Goal: Task Accomplishment & Management: Complete application form

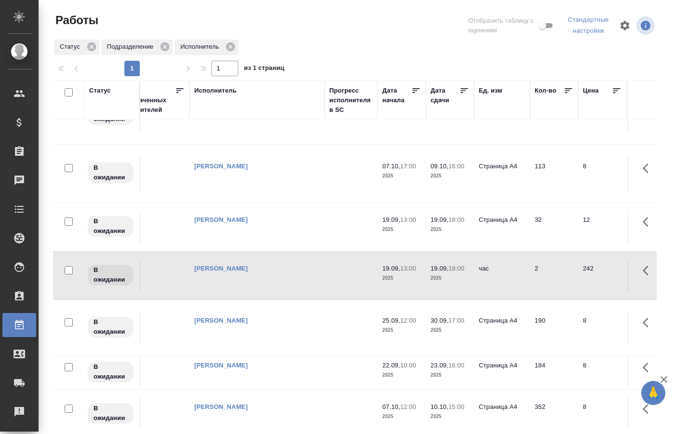
scroll to position [34, 0]
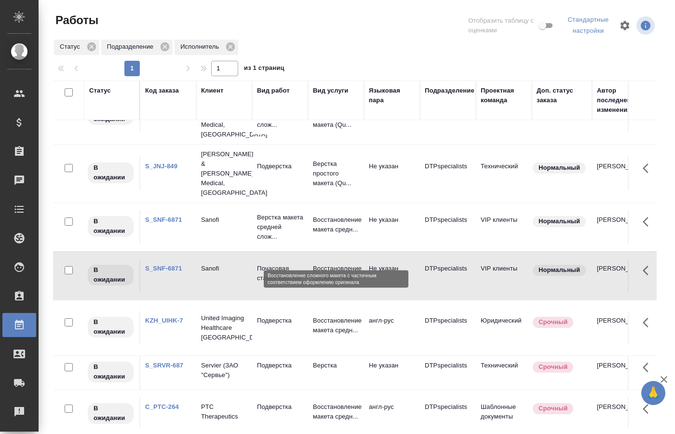
click at [325, 264] on p "Восстановление сложного мак..." at bounding box center [336, 273] width 46 height 19
click at [159, 265] on link "S_SNF-6871" at bounding box center [163, 268] width 37 height 7
click at [169, 216] on link "S_SNF-6871" at bounding box center [163, 219] width 37 height 7
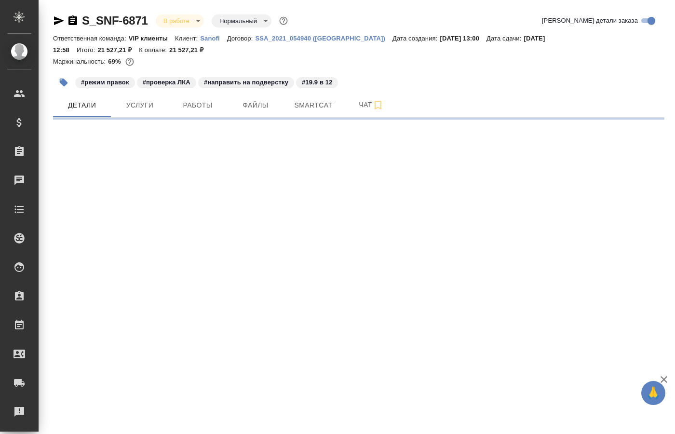
select select "RU"
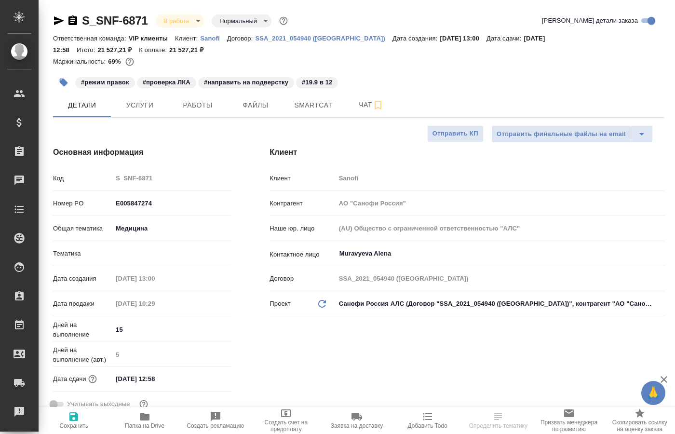
type textarea "x"
type input "VIP клиенты"
type input "[PERSON_NAME]"
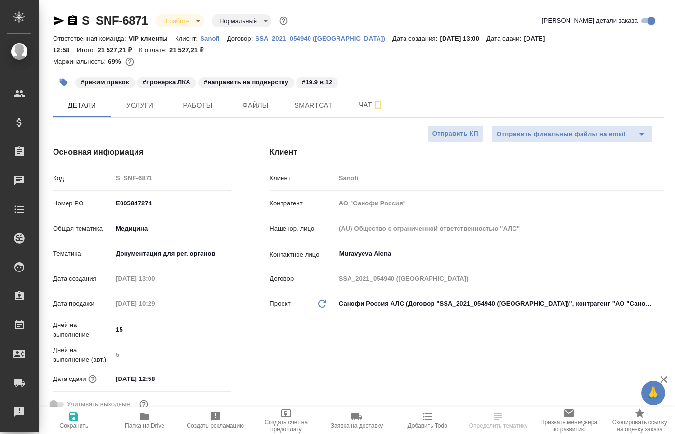
type input "[PERSON_NAME]"
click at [198, 107] on span "Работы" at bounding box center [198, 105] width 46 height 12
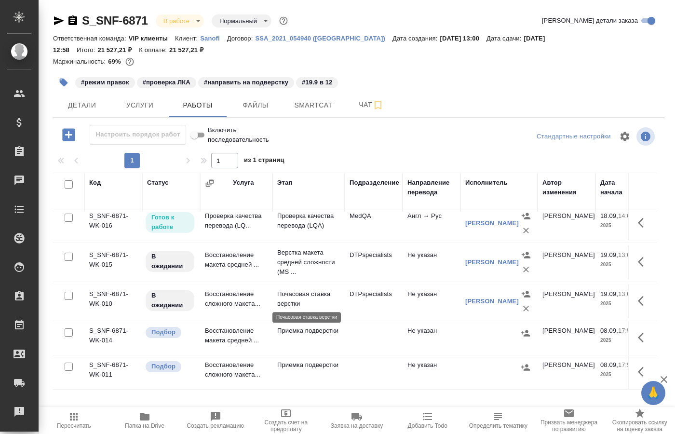
scroll to position [7, 0]
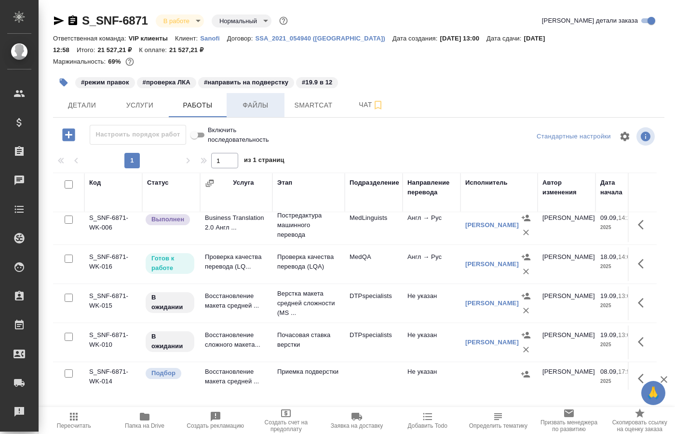
click at [256, 100] on span "Файлы" at bounding box center [255, 105] width 46 height 12
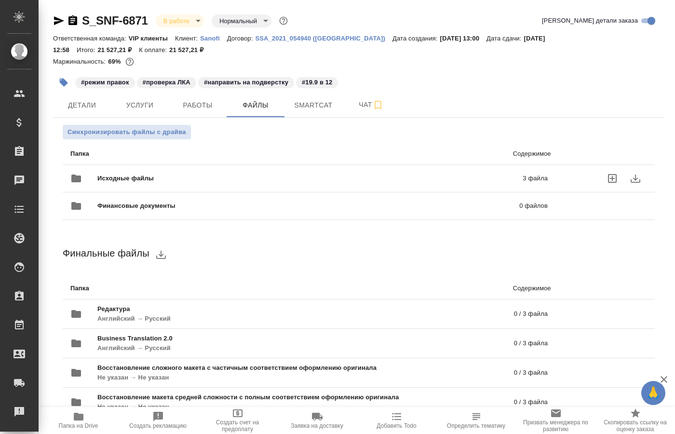
click at [278, 182] on span "Исходные файлы" at bounding box center [217, 179] width 241 height 10
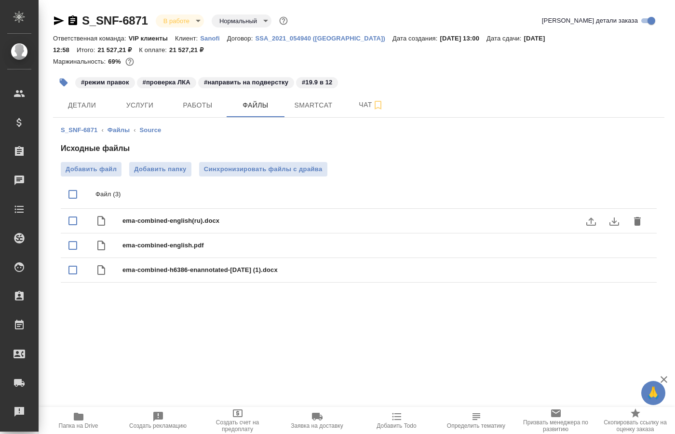
click at [70, 222] on input "checkbox" at bounding box center [73, 221] width 20 height 20
checkbox input "true"
click at [613, 223] on icon "download" at bounding box center [614, 221] width 10 height 8
click at [67, 248] on input "checkbox" at bounding box center [73, 245] width 20 height 20
checkbox input "true"
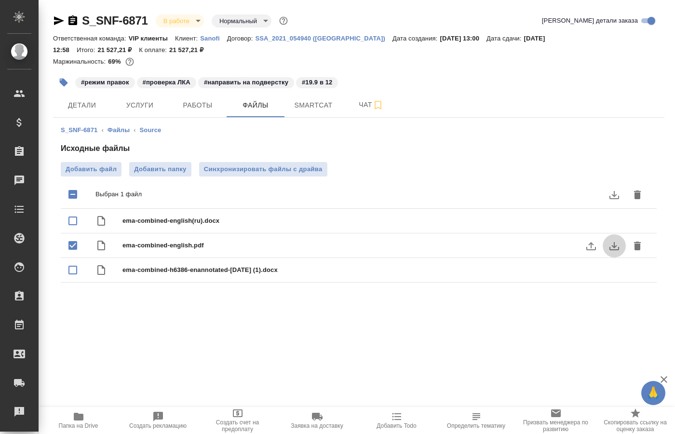
click at [612, 245] on icon "download" at bounding box center [614, 246] width 12 height 12
click at [74, 270] on input "checkbox" at bounding box center [73, 270] width 20 height 20
checkbox input "true"
click at [618, 273] on icon "download" at bounding box center [614, 271] width 12 height 12
click at [371, 105] on span "Чат" at bounding box center [371, 105] width 46 height 12
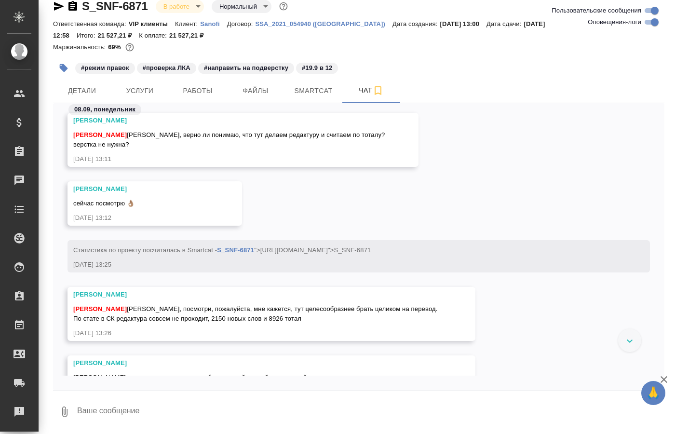
scroll to position [541, 0]
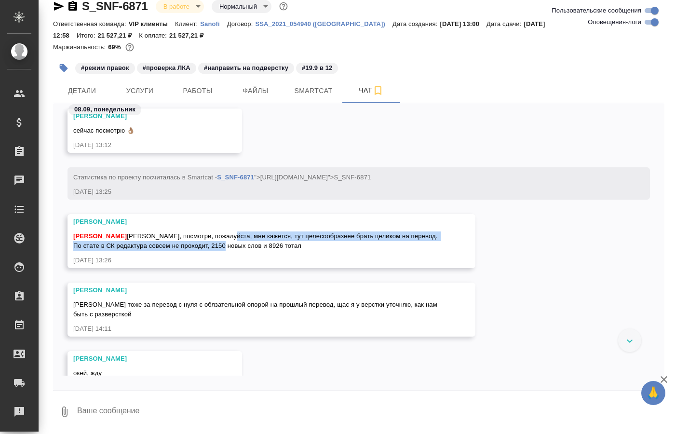
drag, startPoint x: 234, startPoint y: 247, endPoint x: 239, endPoint y: 259, distance: 13.3
click at [239, 251] on div "[PERSON_NAME] [PERSON_NAME], посмотри, пожалуйста, мне кажется, тут целесообраз…" at bounding box center [257, 240] width 368 height 22
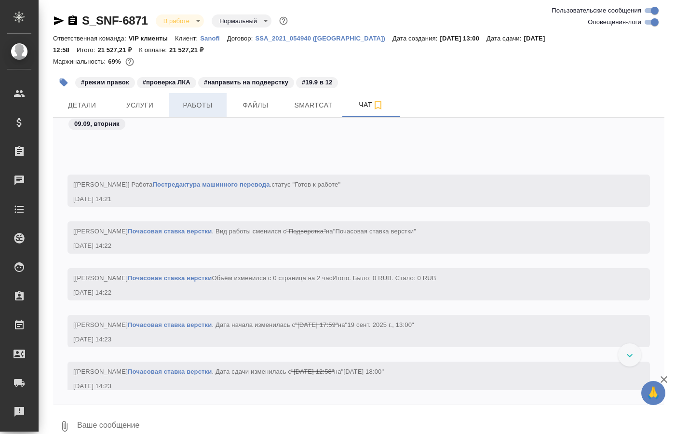
scroll to position [3435, 0]
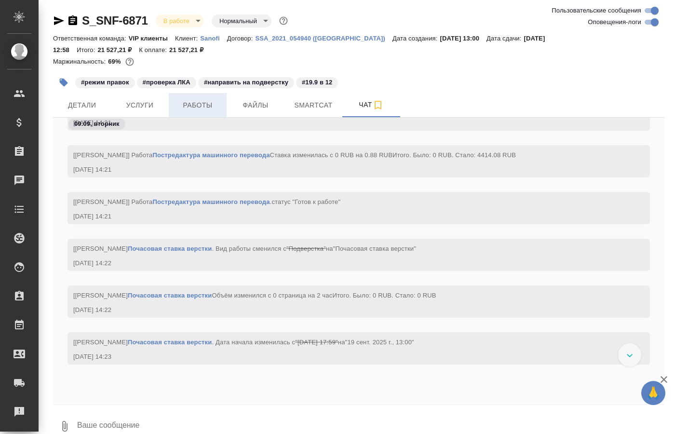
click at [185, 107] on span "Работы" at bounding box center [198, 105] width 46 height 12
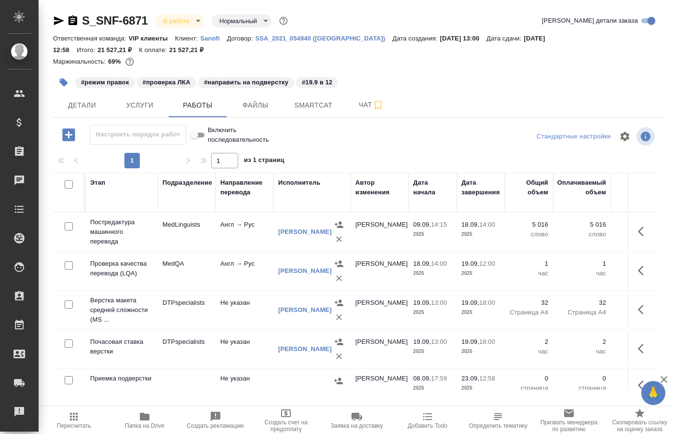
scroll to position [0, 44]
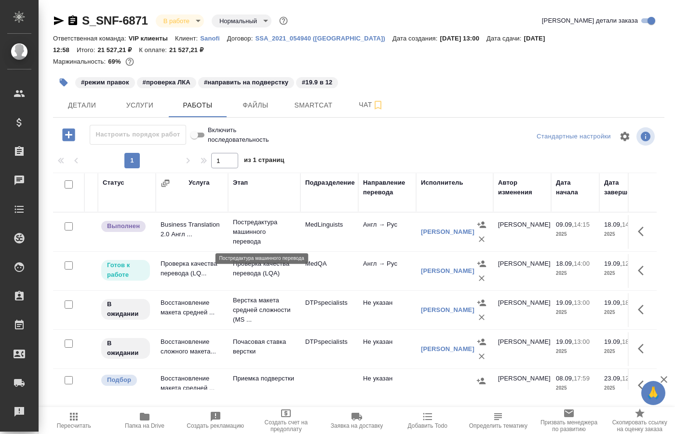
click at [262, 226] on p "Постредактура машинного перевода" at bounding box center [264, 231] width 63 height 29
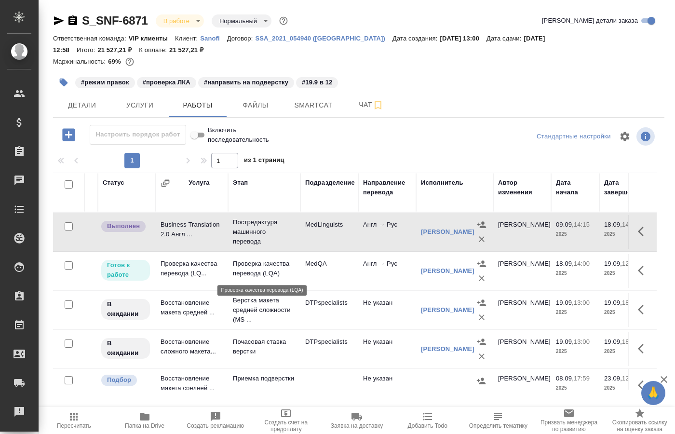
click at [253, 269] on p "Проверка качества перевода (LQA)" at bounding box center [264, 268] width 63 height 19
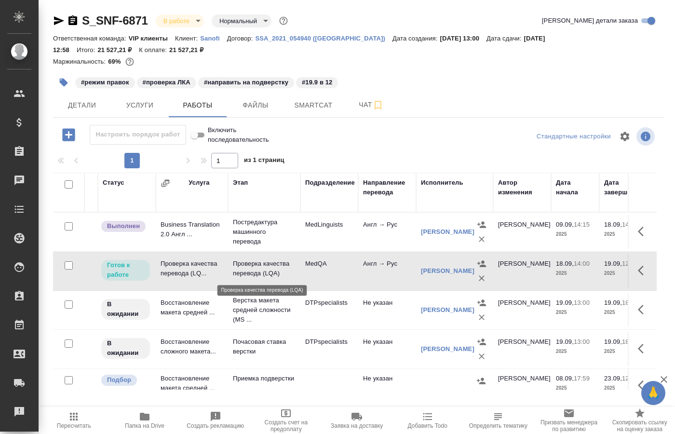
click at [253, 269] on p "Проверка качества перевода (LQA)" at bounding box center [264, 268] width 63 height 19
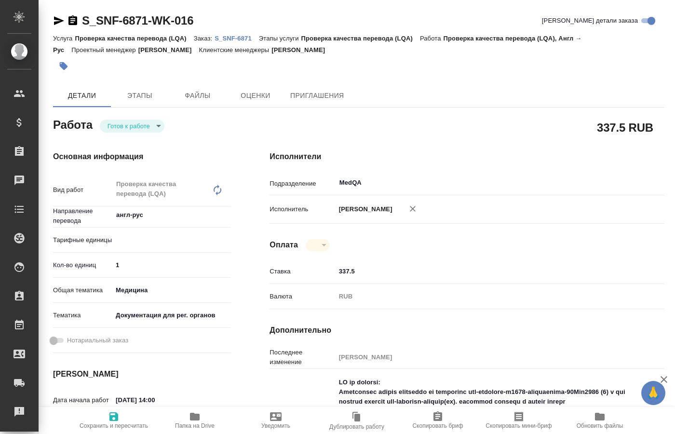
type textarea "x"
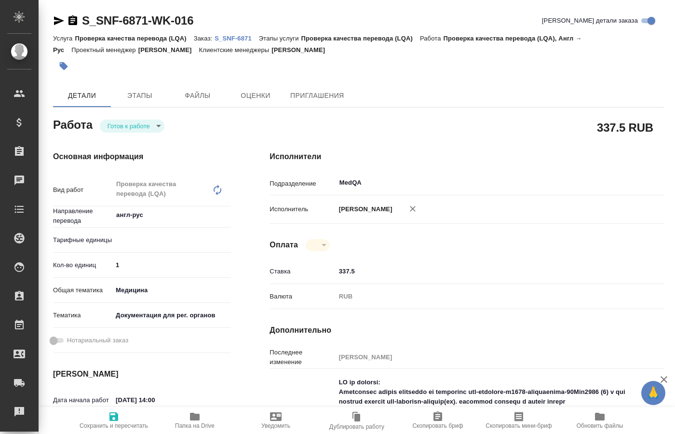
type textarea "x"
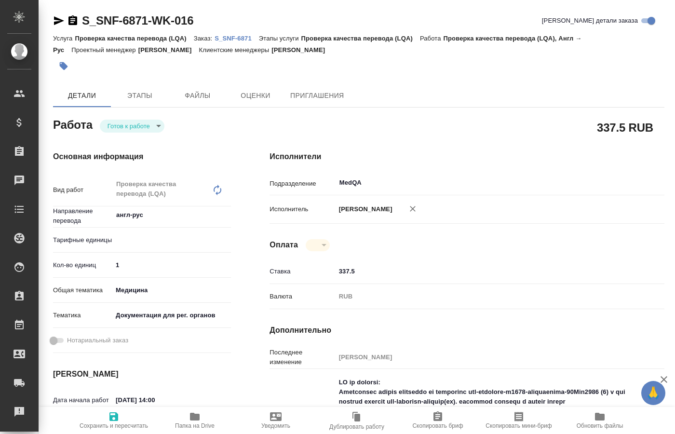
type textarea "x"
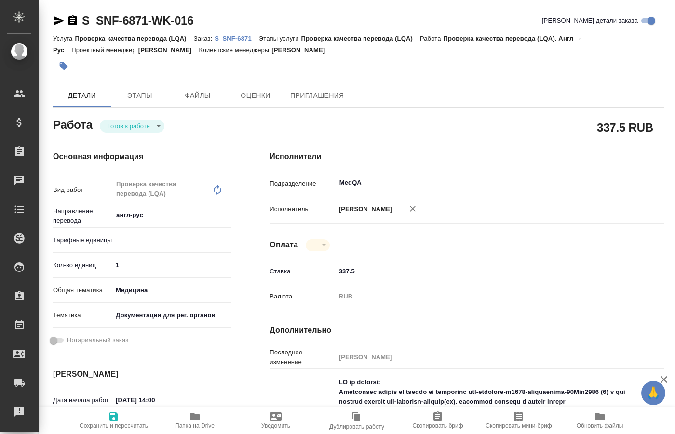
type textarea "x"
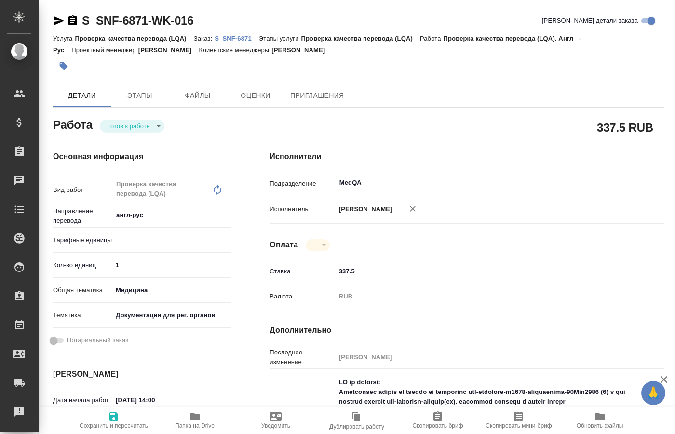
type textarea "x"
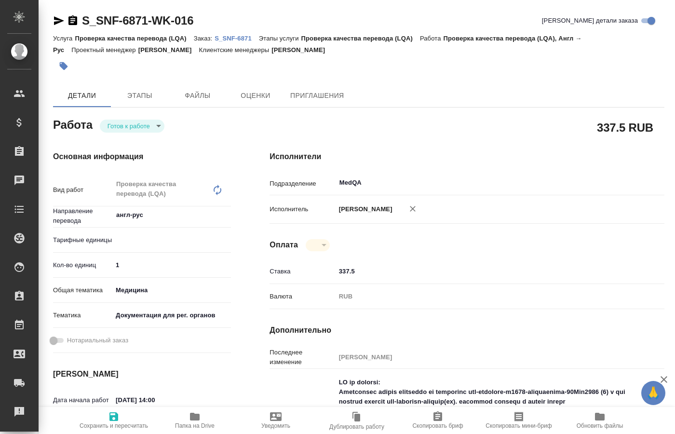
type textarea "x"
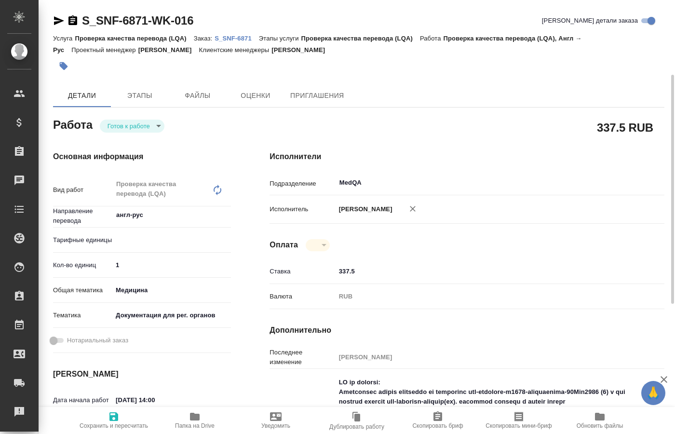
scroll to position [49, 0]
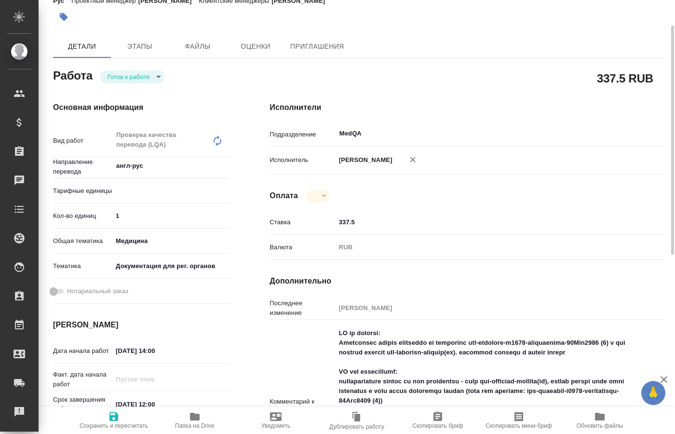
type textarea "x"
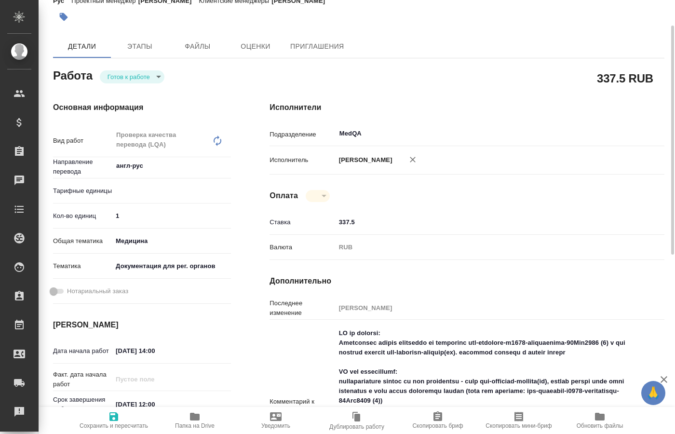
type textarea "x"
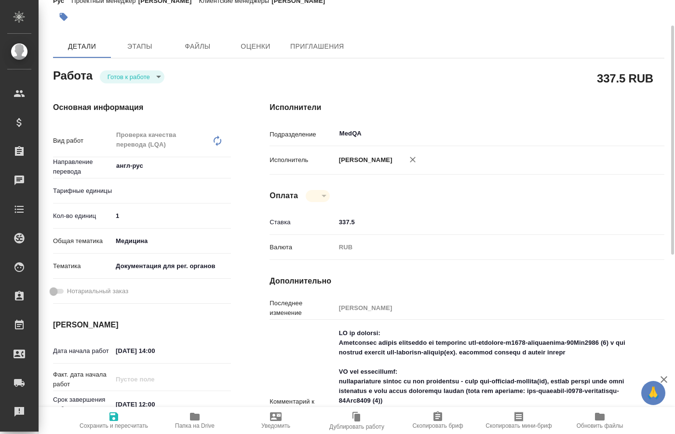
type textarea "x"
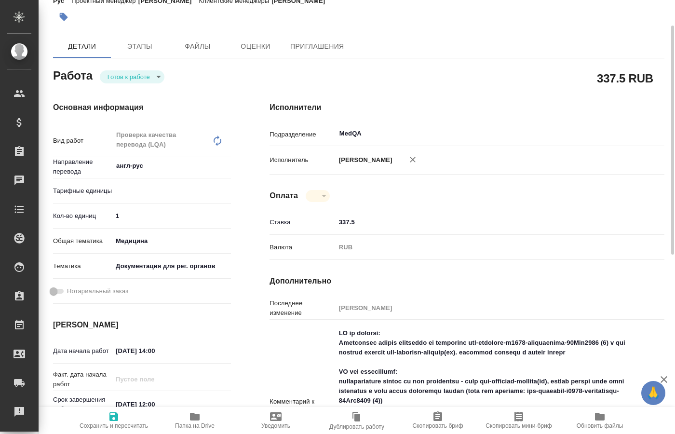
type textarea "x"
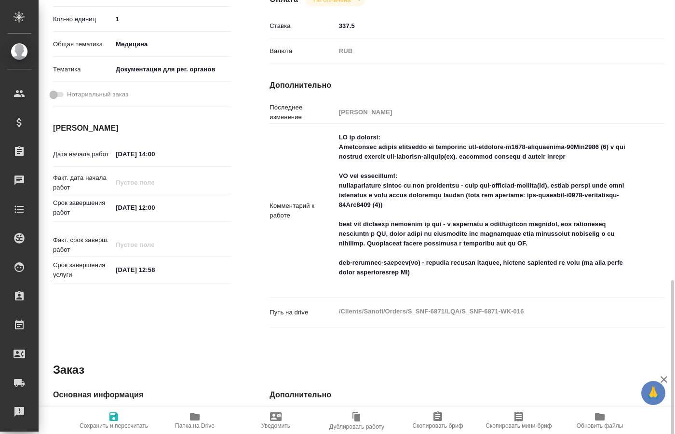
scroll to position [388, 0]
